Goal: Transaction & Acquisition: Purchase product/service

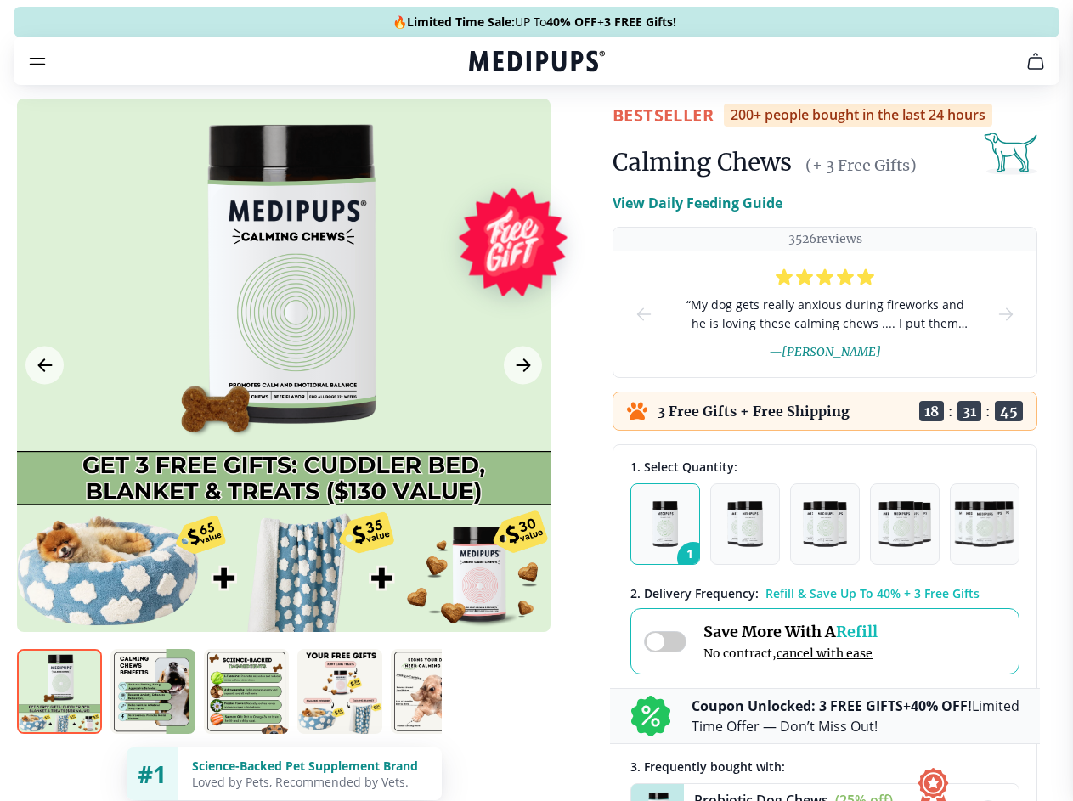
click at [488, 136] on span "Supplements" at bounding box center [530, 144] width 85 height 17
click at [575, 134] on icon "button" at bounding box center [585, 144] width 20 height 20
click at [1025, 71] on icon "cart" at bounding box center [1035, 61] width 20 height 20
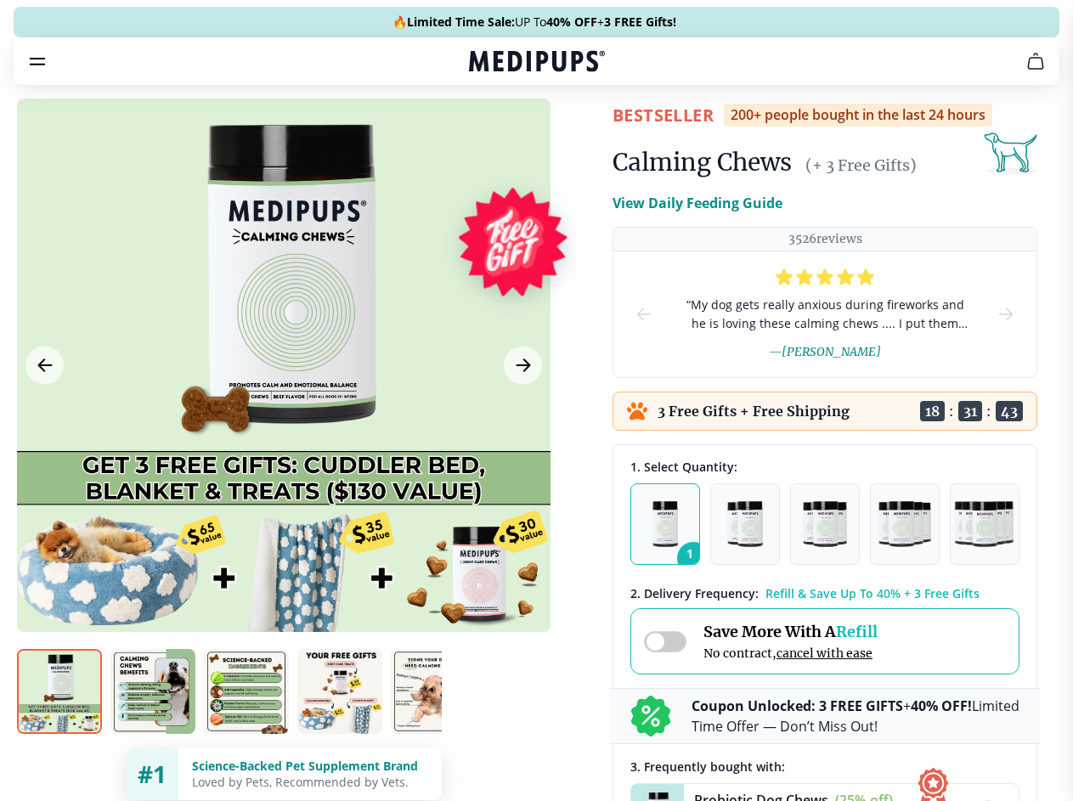
click at [0, 0] on icon "button" at bounding box center [0, 0] width 0 height 0
click at [283, 405] on div at bounding box center [283, 365] width 533 height 533
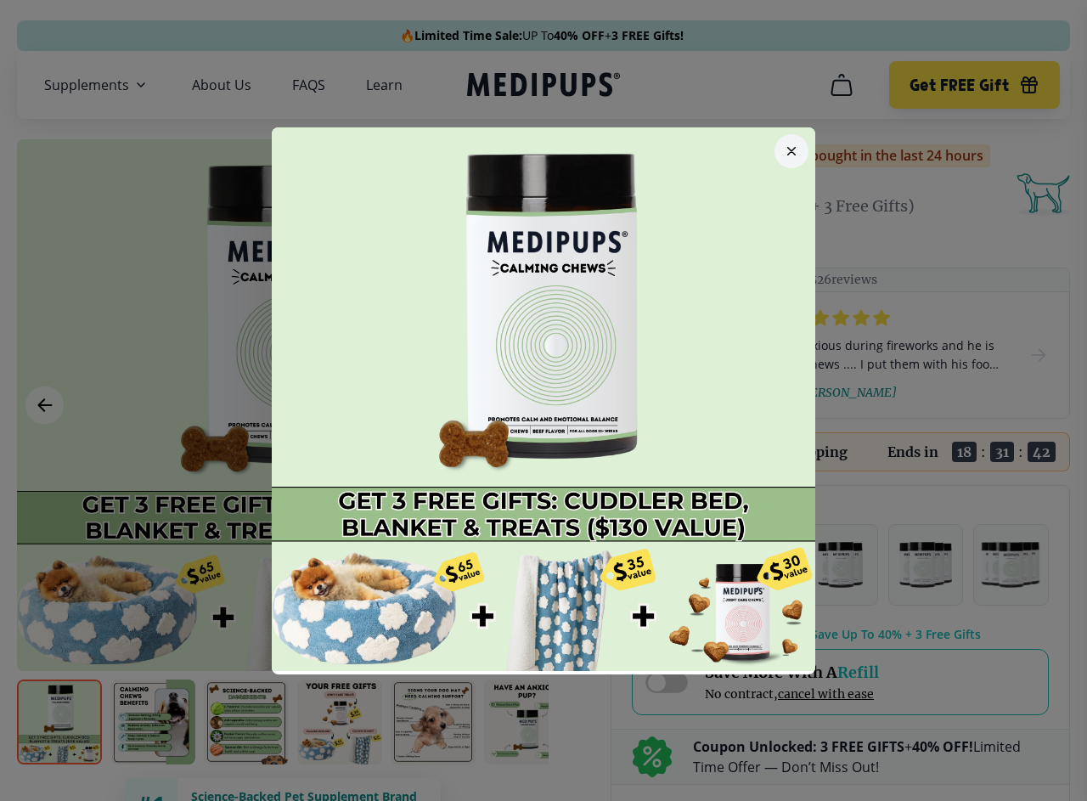
click at [44, 405] on div at bounding box center [543, 400] width 1087 height 801
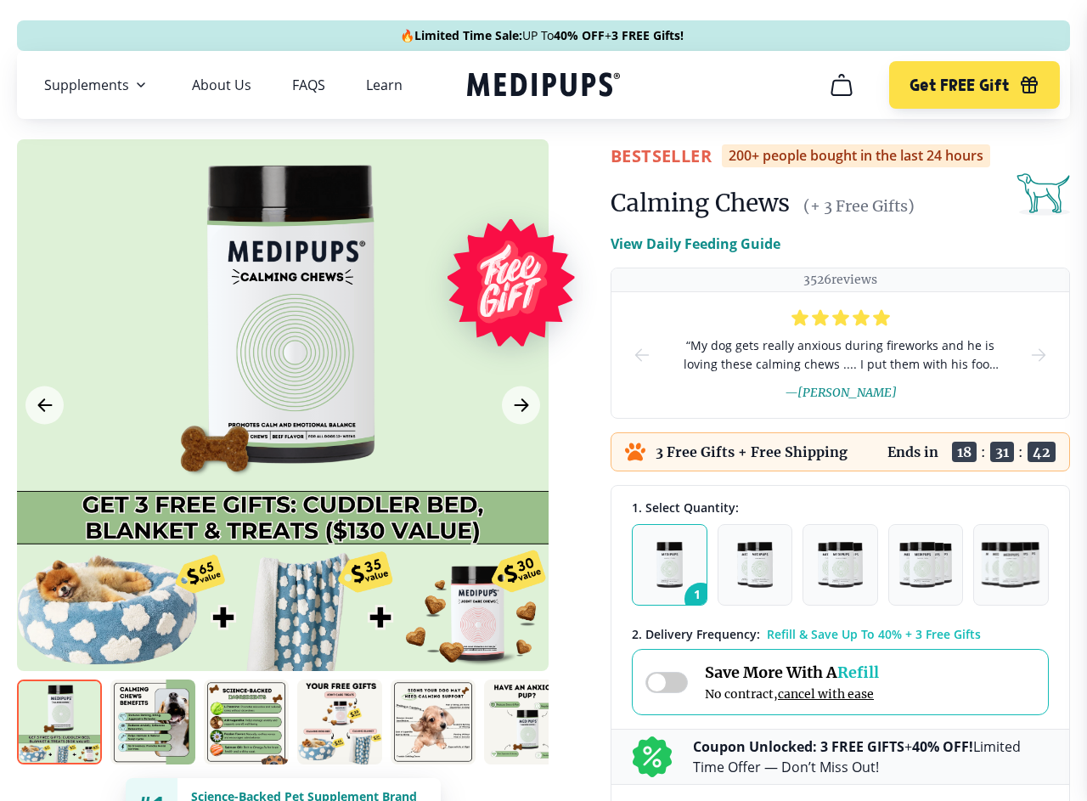
click at [521, 405] on div at bounding box center [543, 400] width 1087 height 801
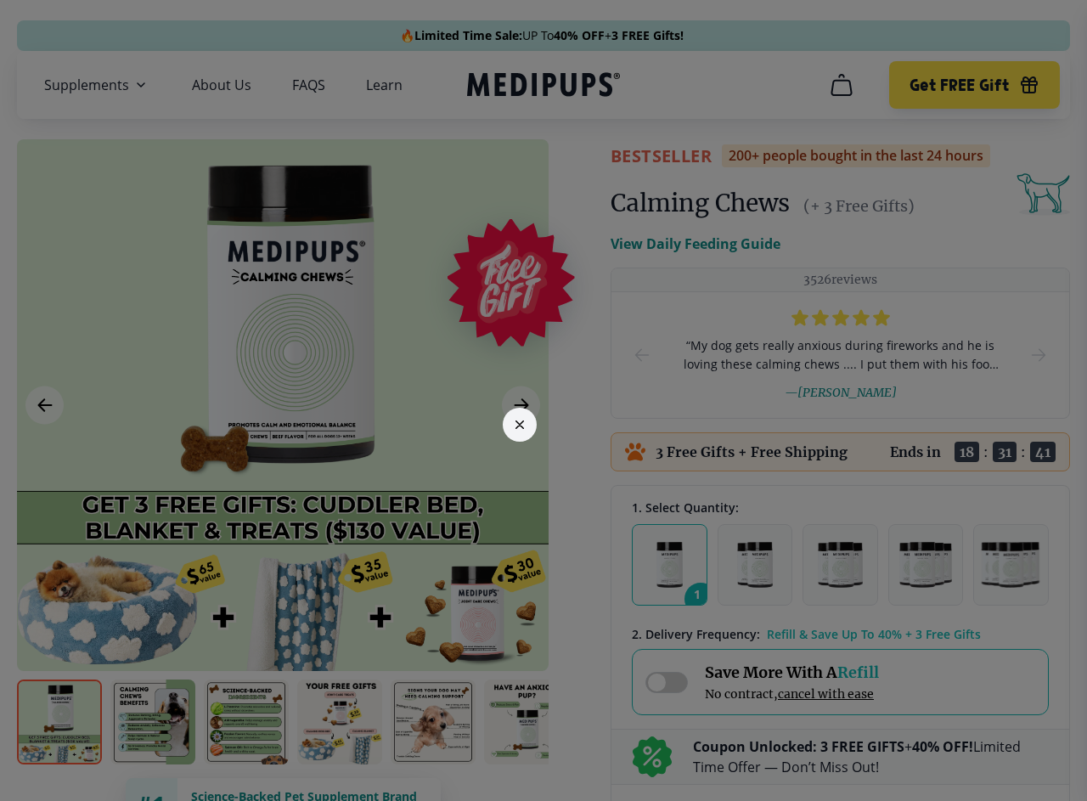
click at [59, 722] on div at bounding box center [543, 400] width 1087 height 801
